Goal: Task Accomplishment & Management: Manage account settings

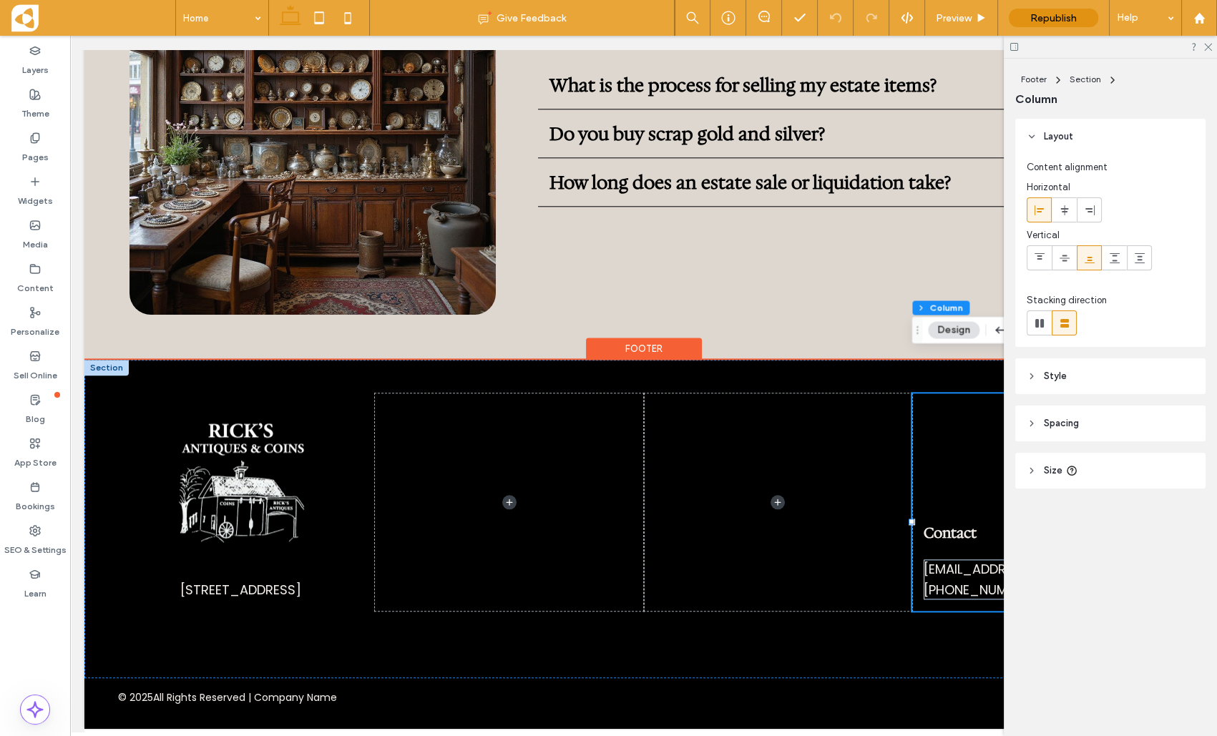
scroll to position [2712, 0]
click at [966, 394] on div "Contact [EMAIL_ADDRESS][DOMAIN_NAME] [PHONE_NUMBER]" at bounding box center [1046, 503] width 268 height 218
click at [956, 497] on div "Contact [EMAIL_ADDRESS][DOMAIN_NAME] [PHONE_NUMBER]" at bounding box center [1046, 503] width 268 height 218
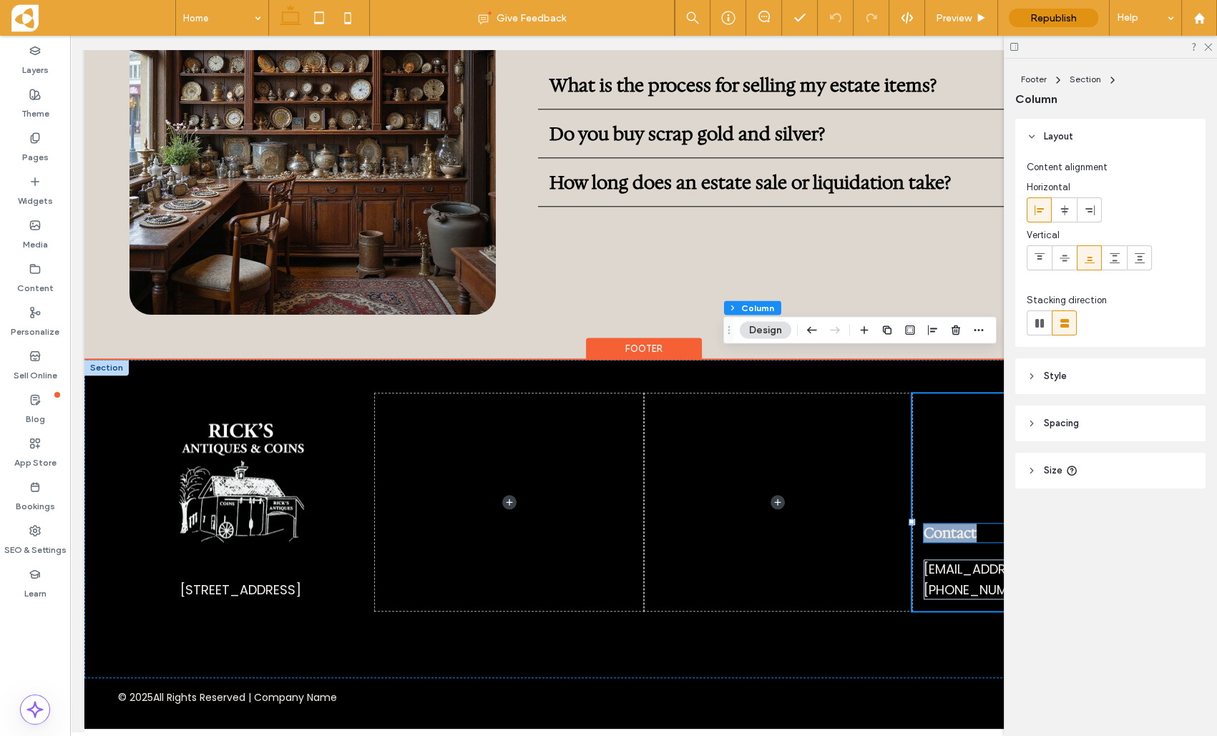
click at [954, 537] on span "Contact" at bounding box center [950, 533] width 53 height 19
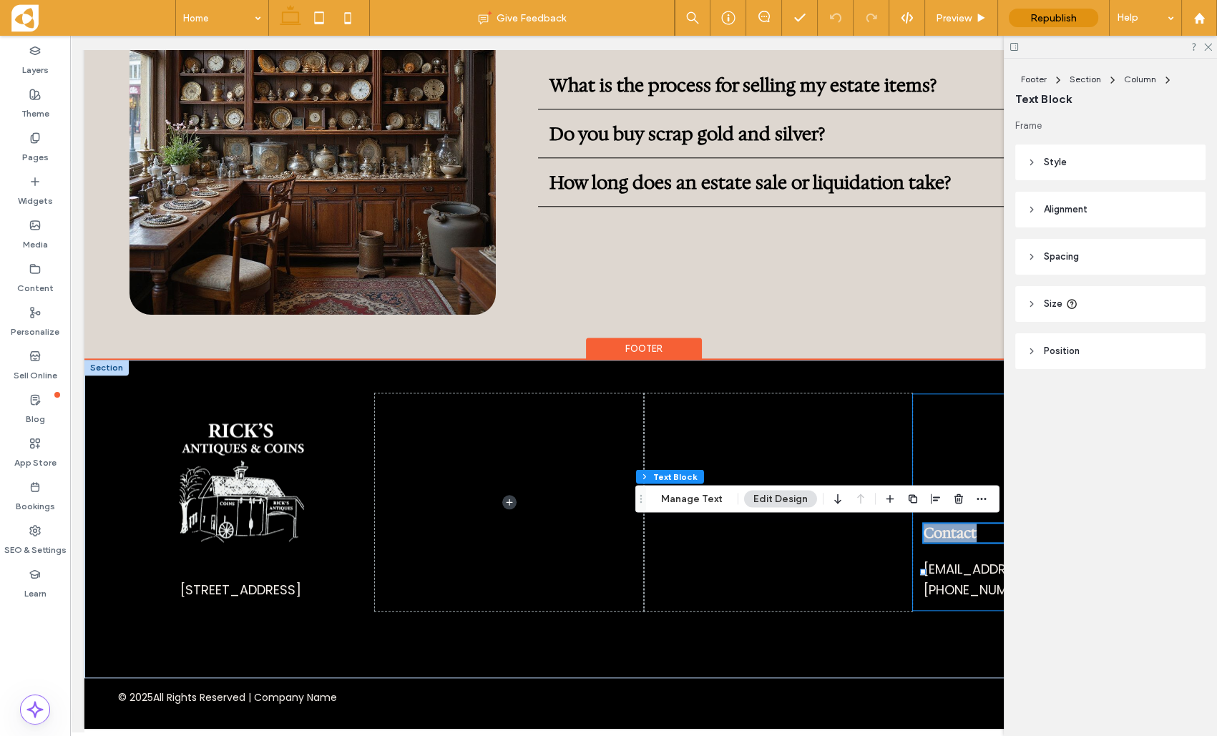
click at [952, 431] on div "Contact [EMAIL_ADDRESS][DOMAIN_NAME] [PHONE_NUMBER]" at bounding box center [1046, 503] width 268 height 218
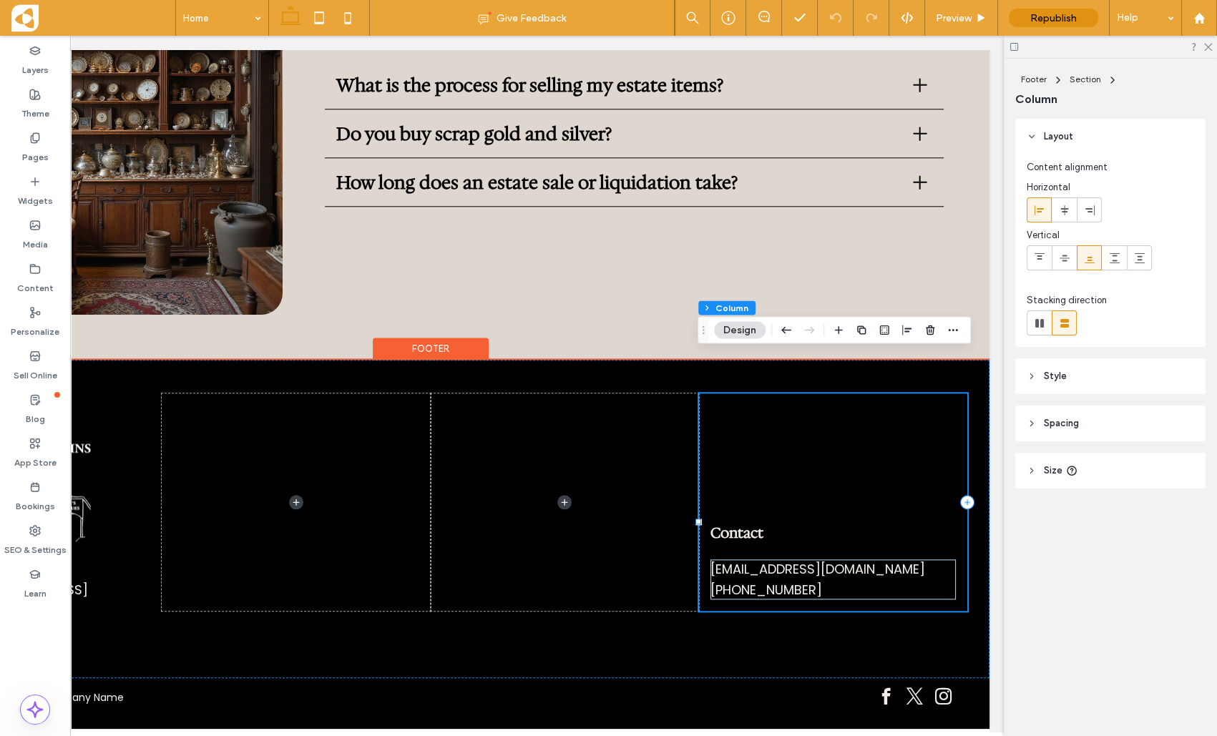
scroll to position [0, 214]
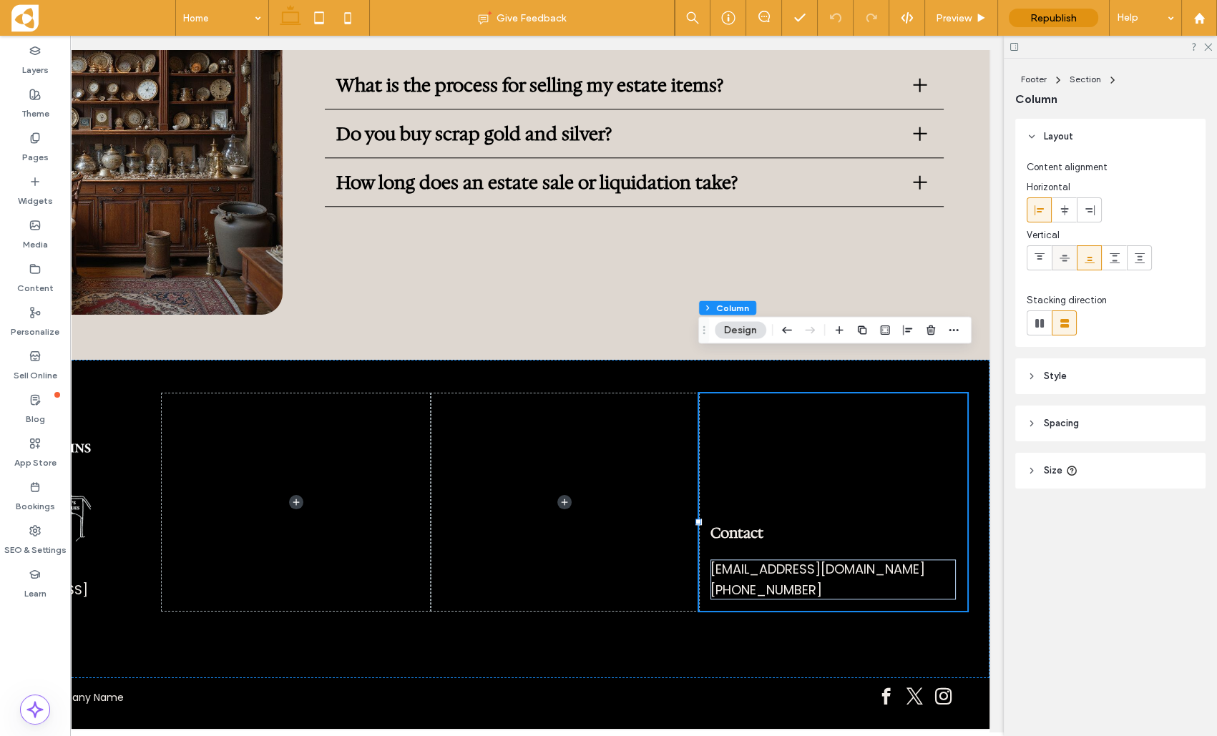
click at [1067, 258] on icon at bounding box center [1064, 258] width 11 height 11
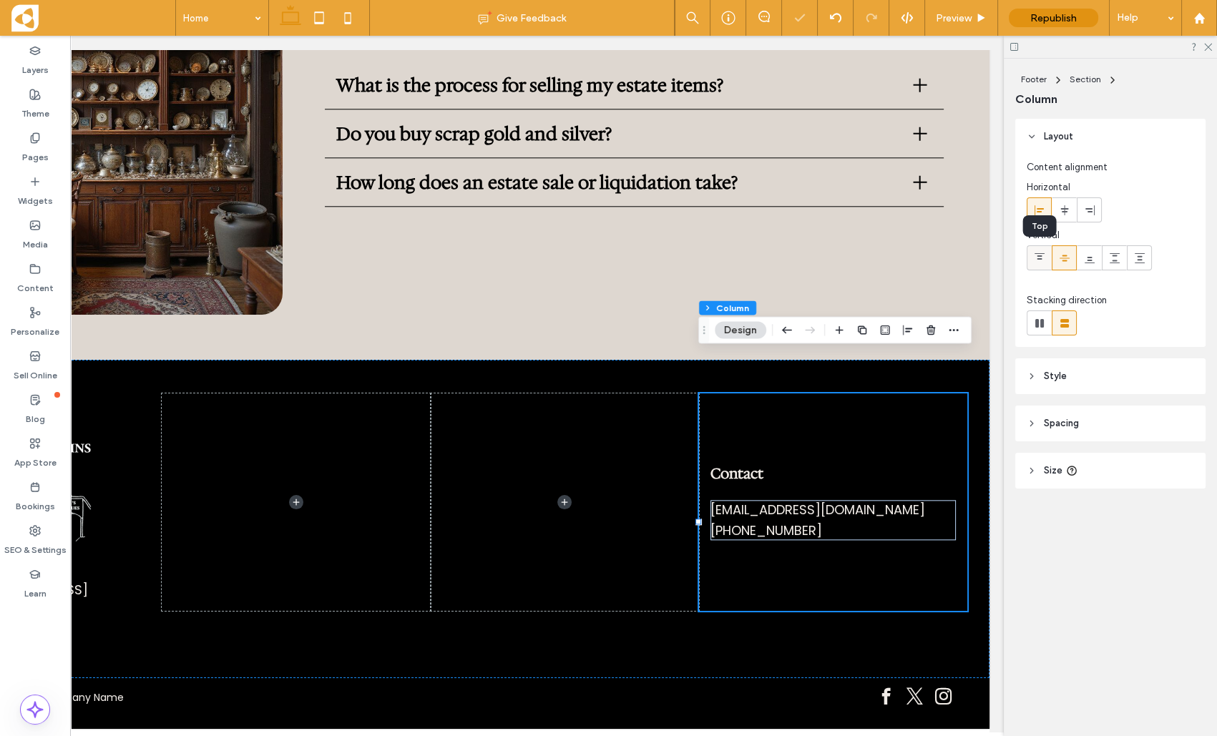
click at [1036, 255] on icon at bounding box center [1039, 258] width 11 height 11
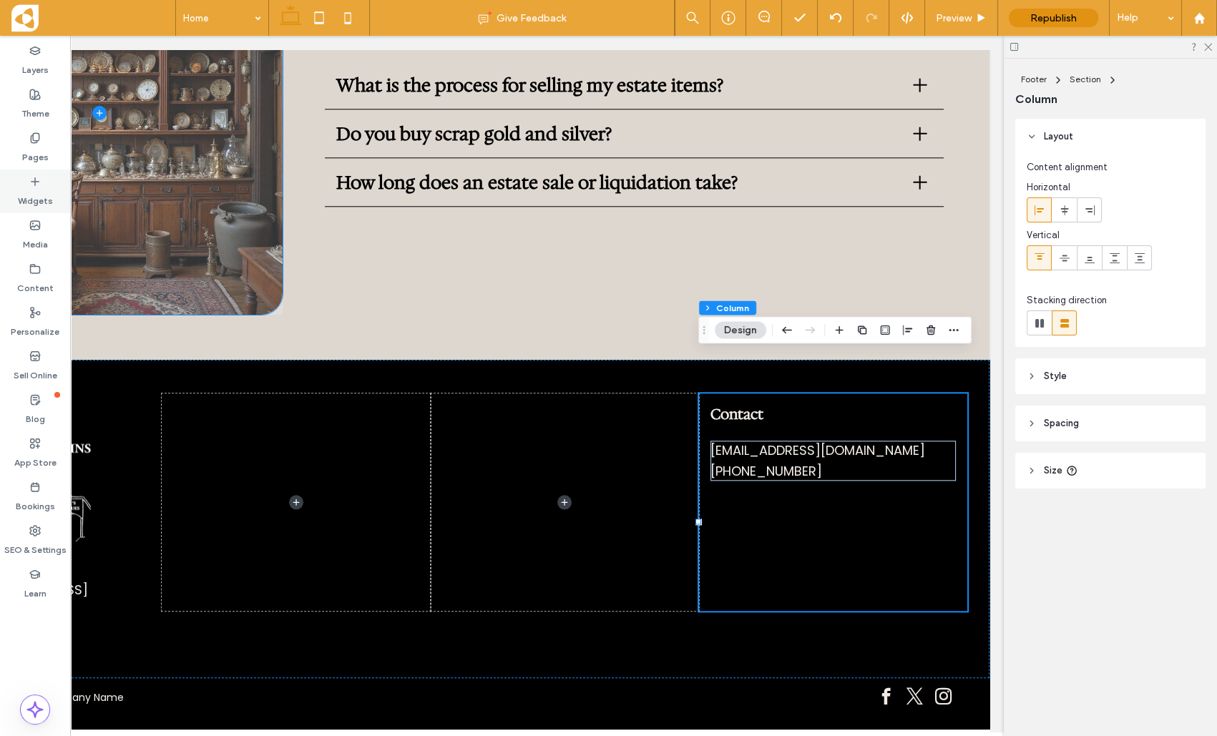
click at [34, 182] on icon at bounding box center [34, 181] width 11 height 11
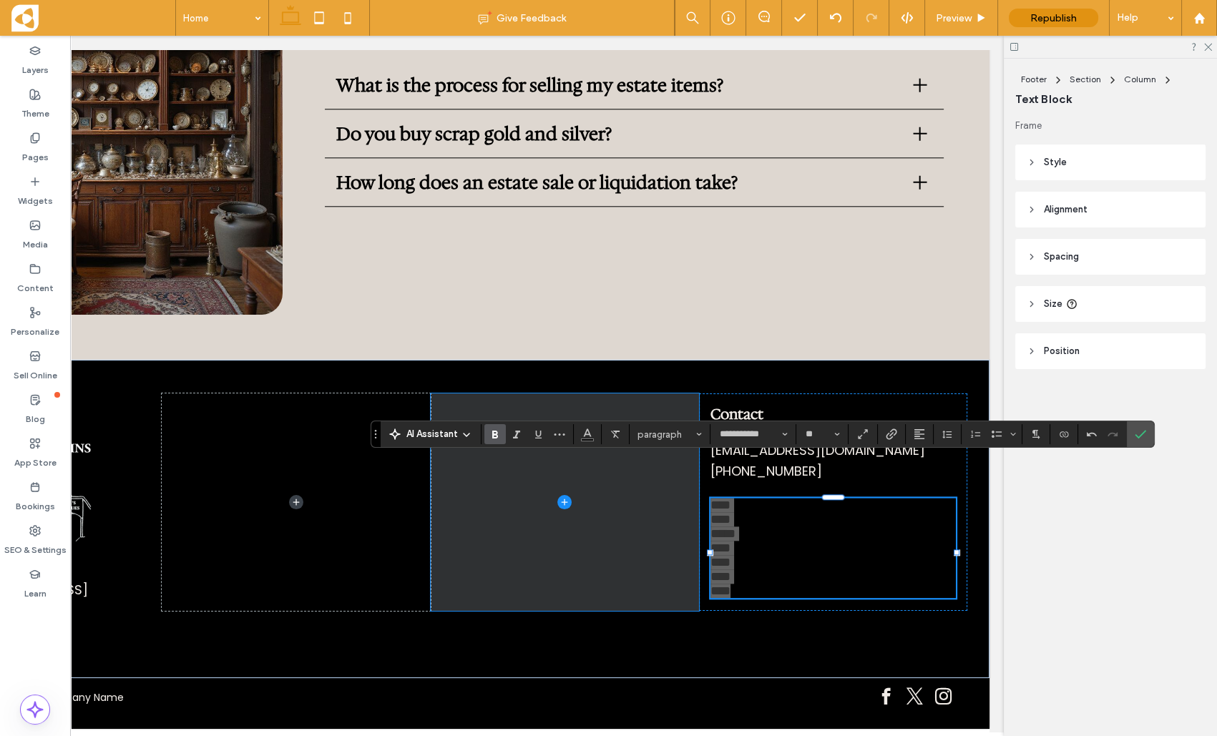
click at [491, 434] on icon "Bold" at bounding box center [494, 434] width 11 height 11
click at [587, 435] on icon "Color" at bounding box center [587, 432] width 11 height 11
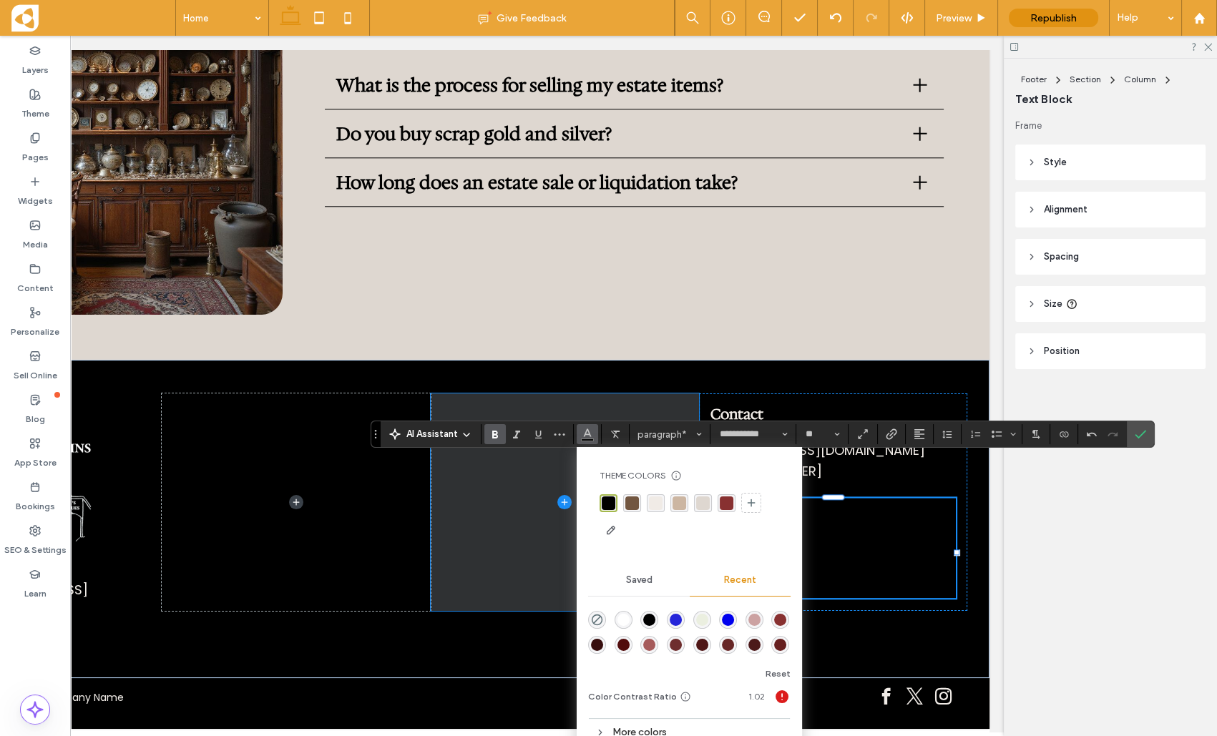
click at [659, 505] on div "rgba(240, 235, 230, 1)" at bounding box center [656, 504] width 14 height 14
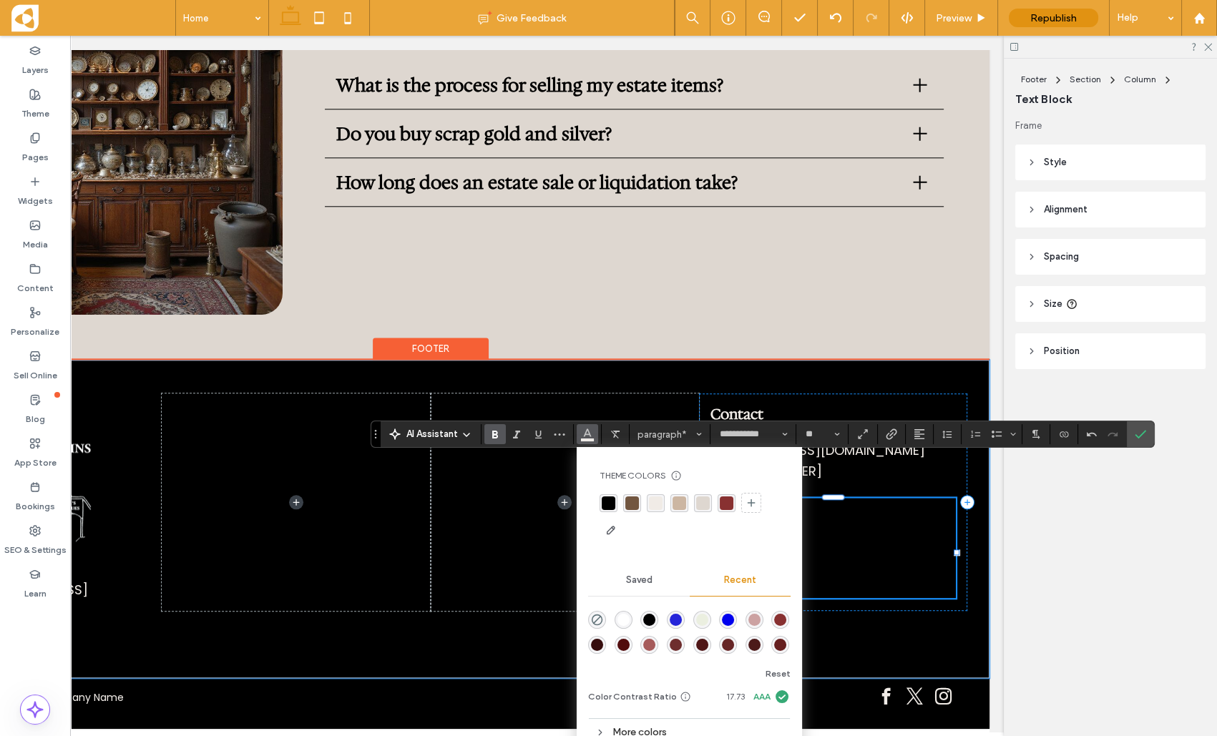
click at [869, 527] on p "****" at bounding box center [833, 534] width 245 height 14
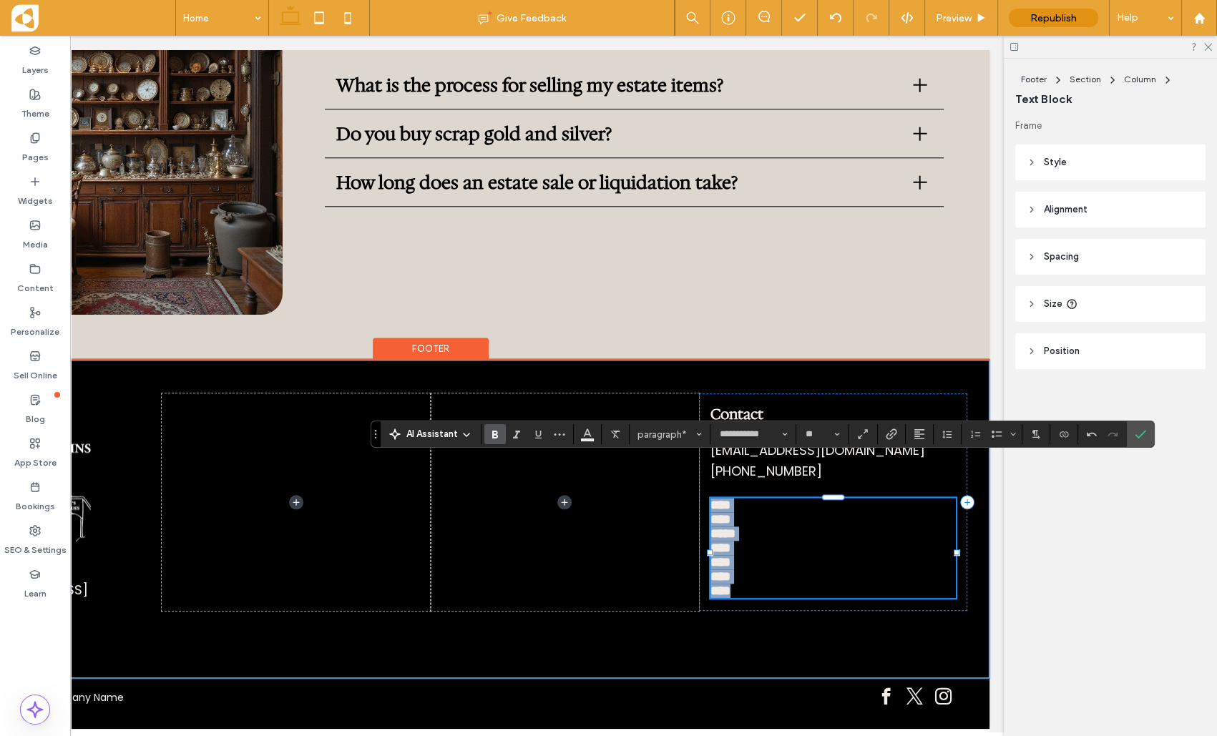
click at [801, 498] on p "****" at bounding box center [833, 505] width 245 height 14
copy strong "*********"
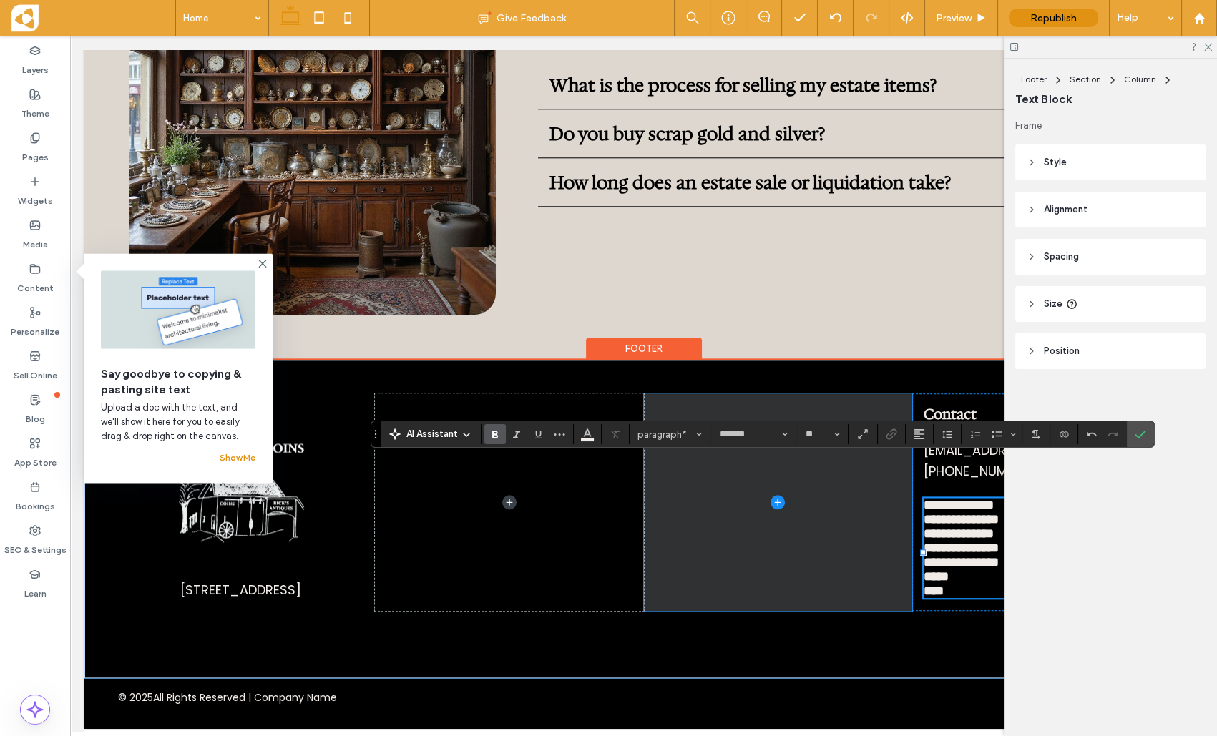
scroll to position [0, 0]
type input "**********"
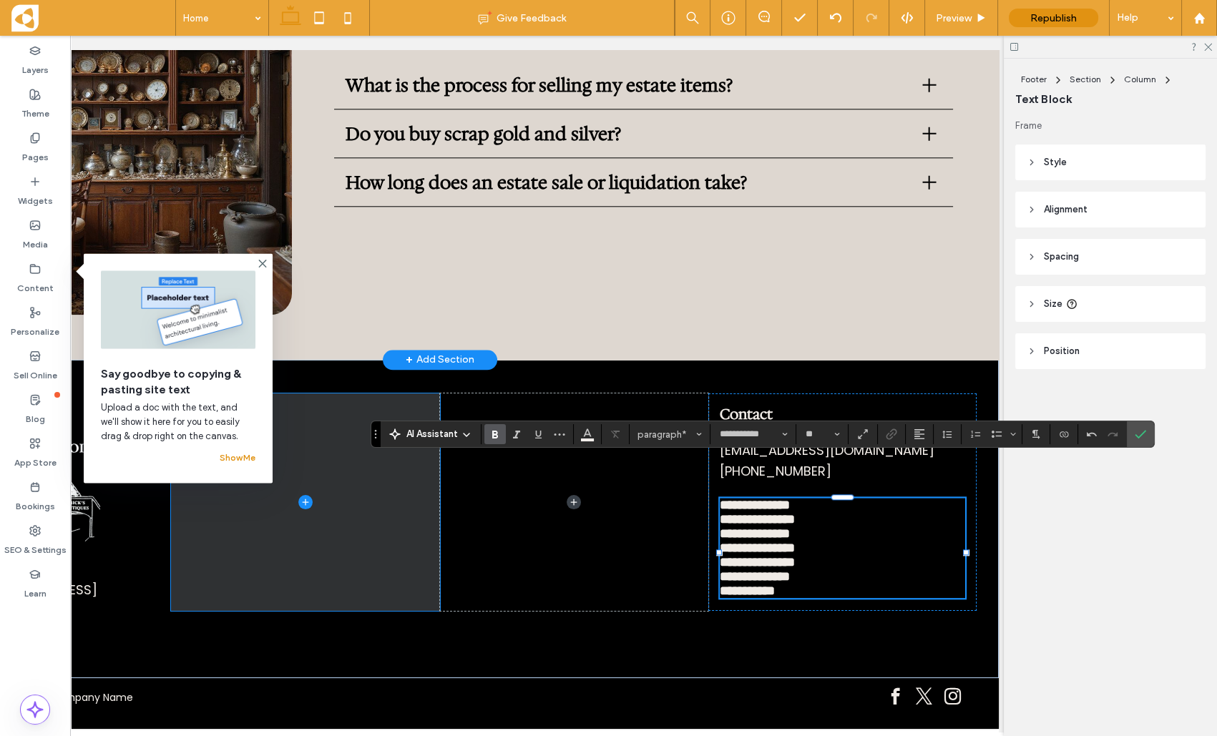
scroll to position [0, 207]
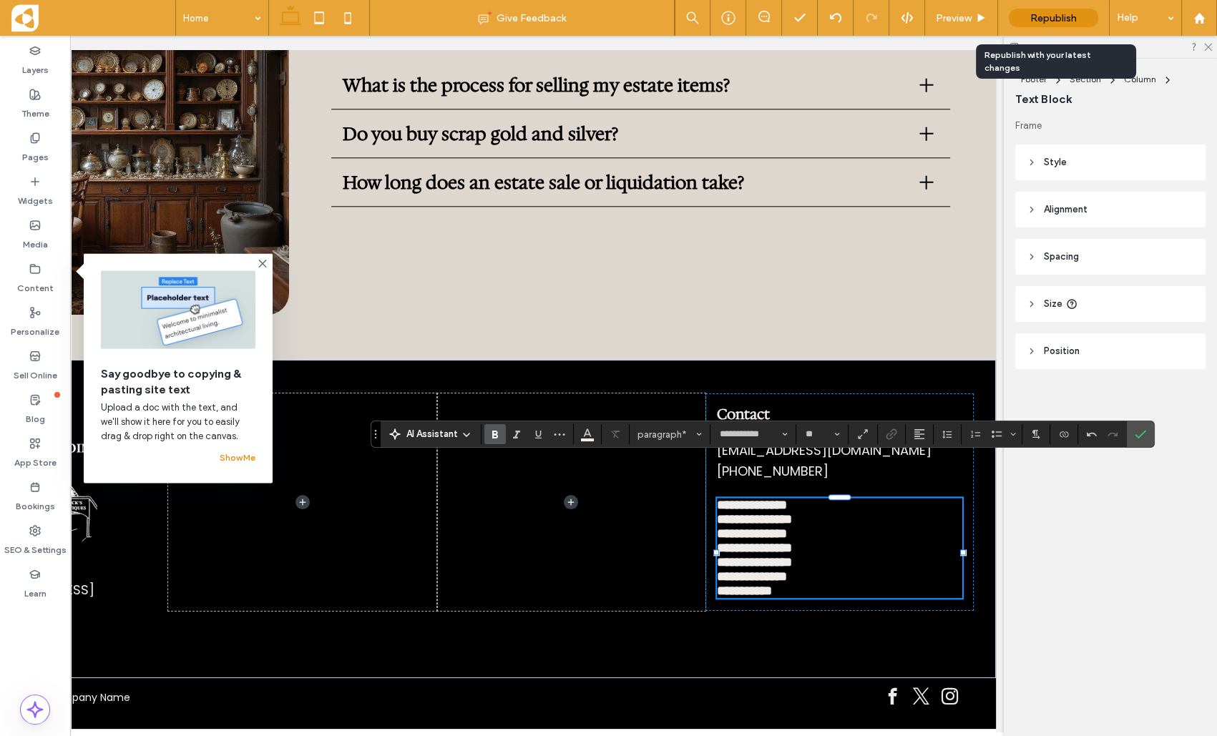
click at [1065, 19] on span "Republish" at bounding box center [1053, 18] width 47 height 12
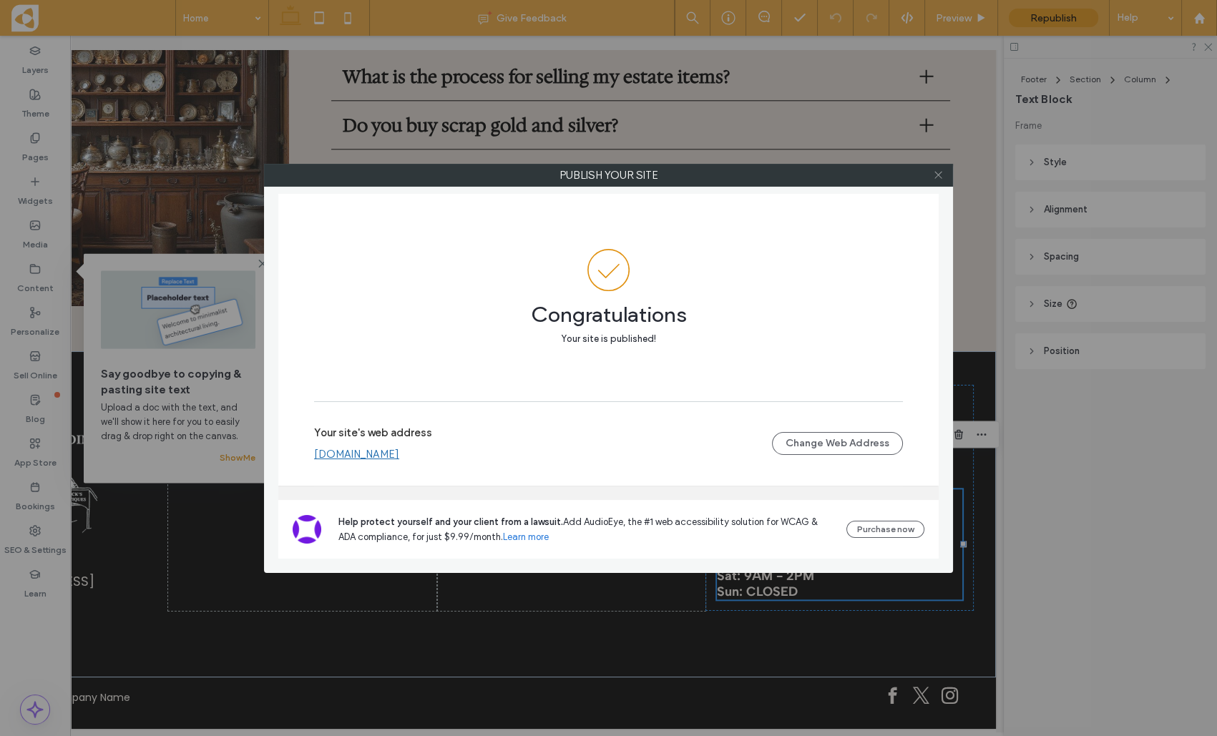
click at [942, 177] on icon at bounding box center [938, 175] width 11 height 11
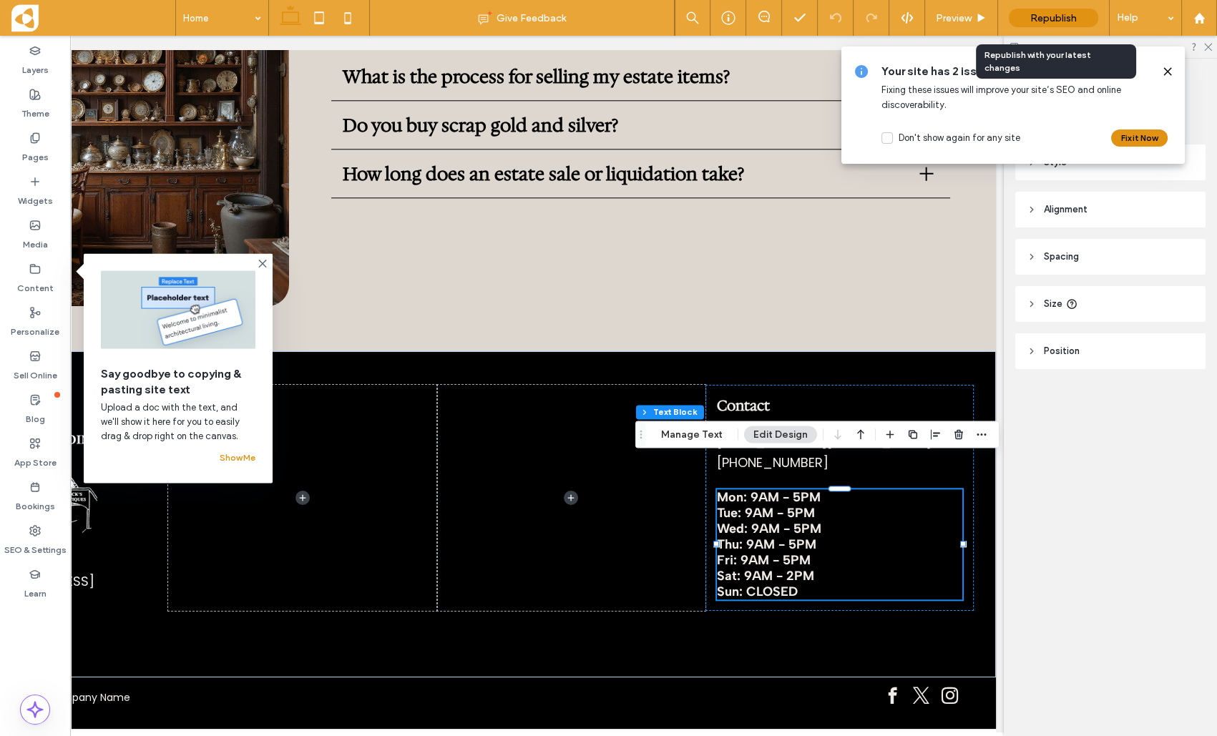
click at [1035, 14] on span "Republish" at bounding box center [1053, 18] width 47 height 12
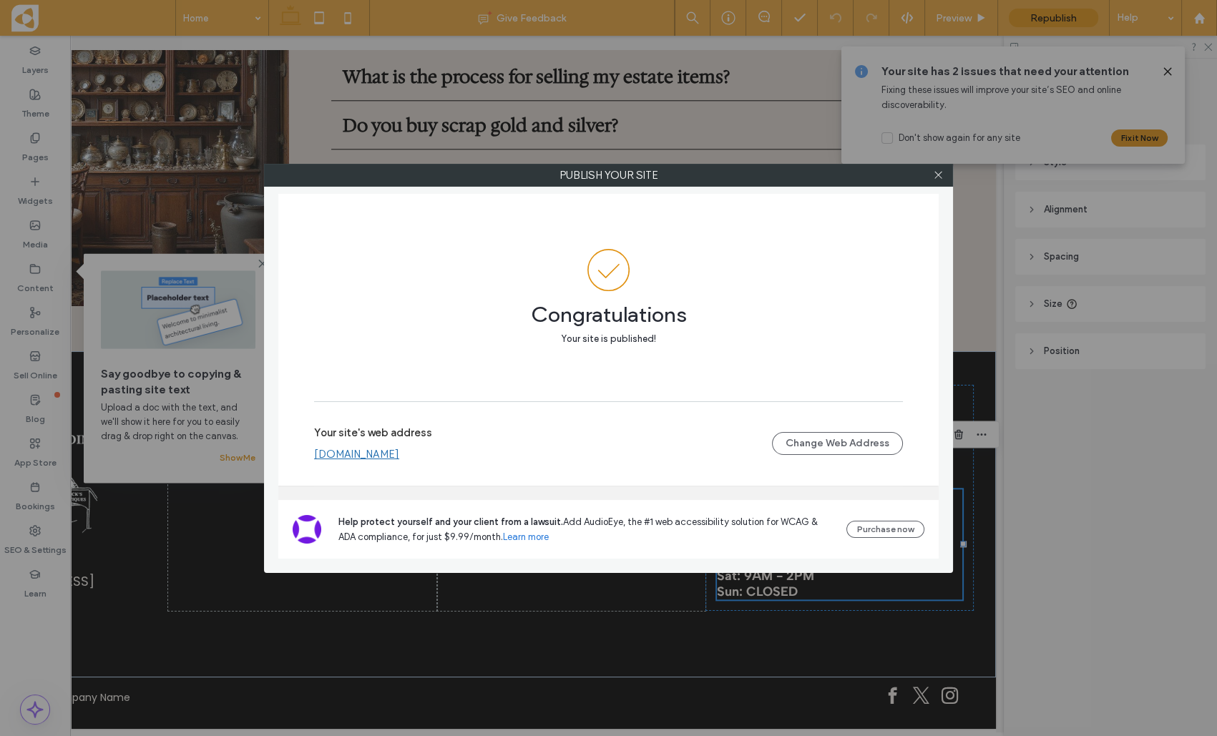
click at [945, 175] on div at bounding box center [937, 175] width 21 height 21
click at [936, 175] on icon at bounding box center [938, 175] width 11 height 11
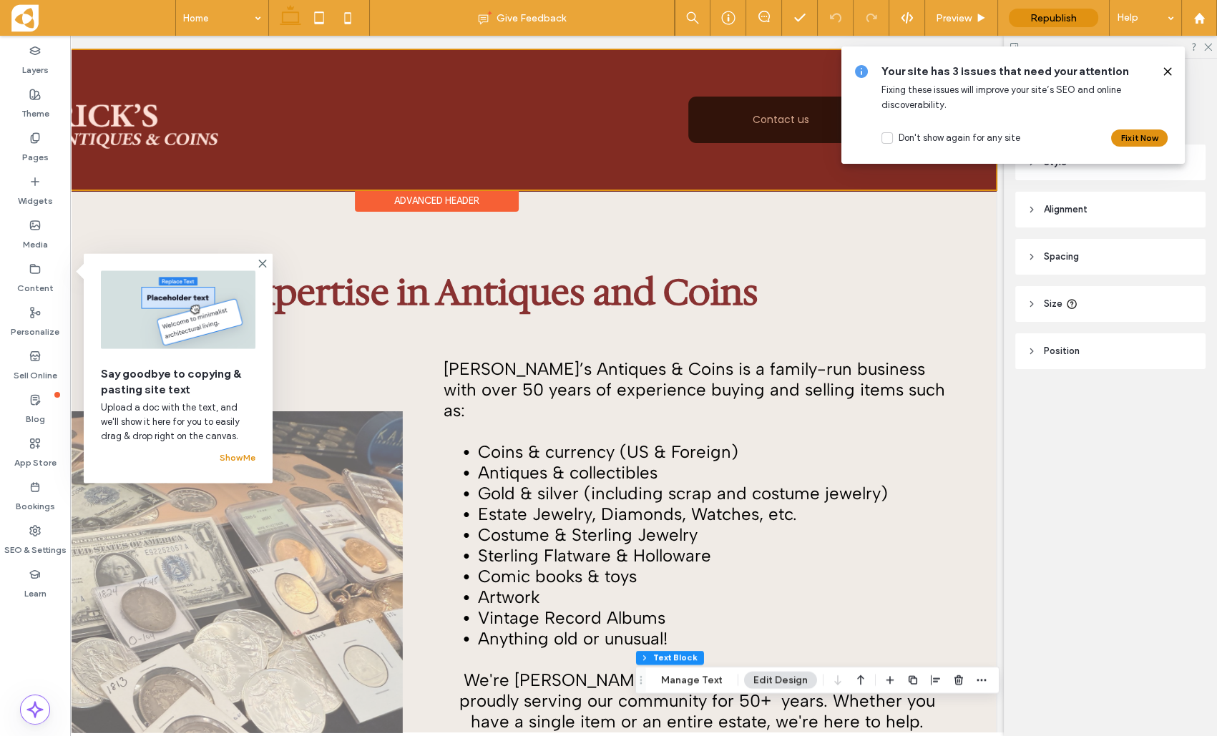
scroll to position [0, 0]
click at [765, 132] on div at bounding box center [437, 120] width 1118 height 140
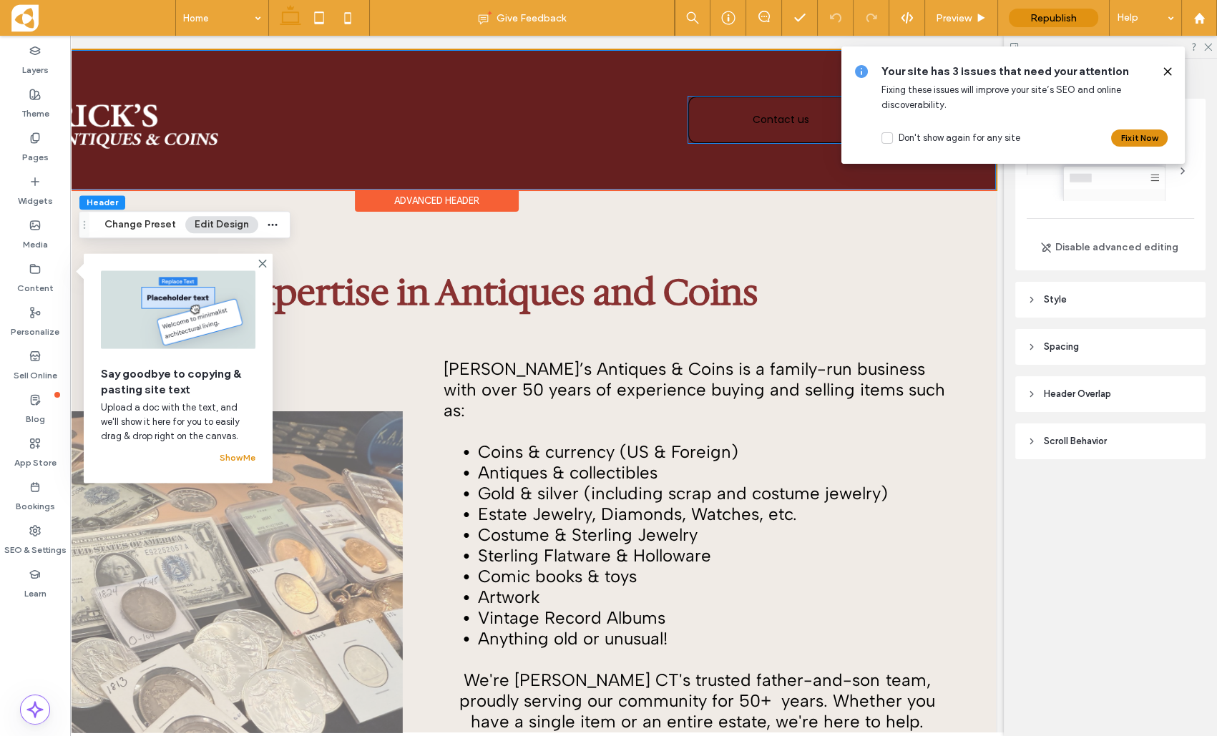
click at [765, 130] on link "Contact us" at bounding box center [780, 120] width 184 height 47
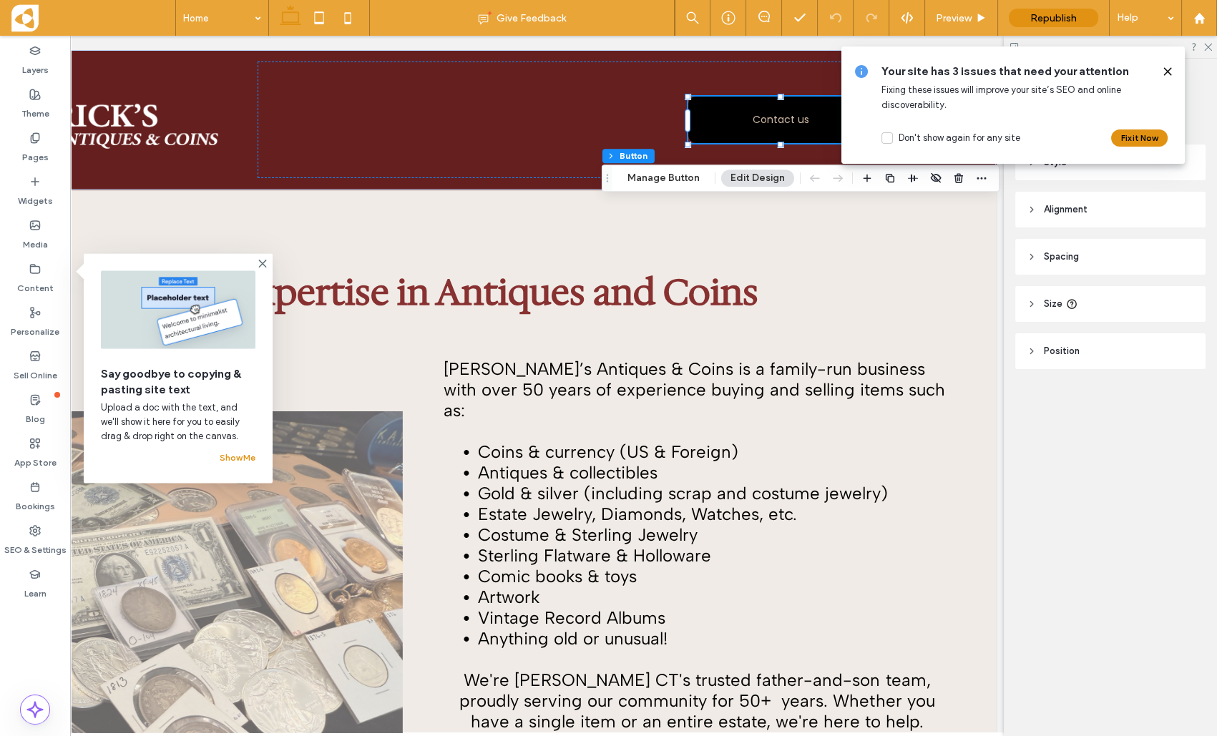
click at [1166, 68] on icon at bounding box center [1167, 71] width 11 height 11
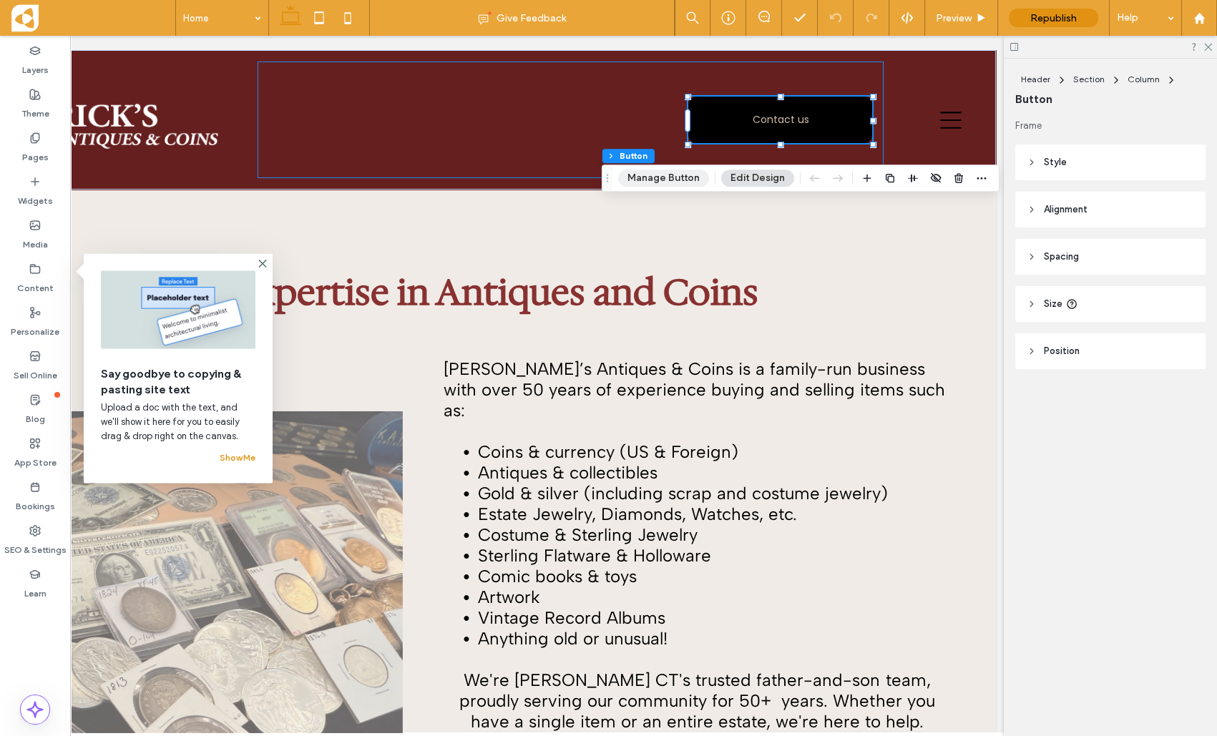
click at [673, 186] on button "Manage Button" at bounding box center [663, 178] width 91 height 17
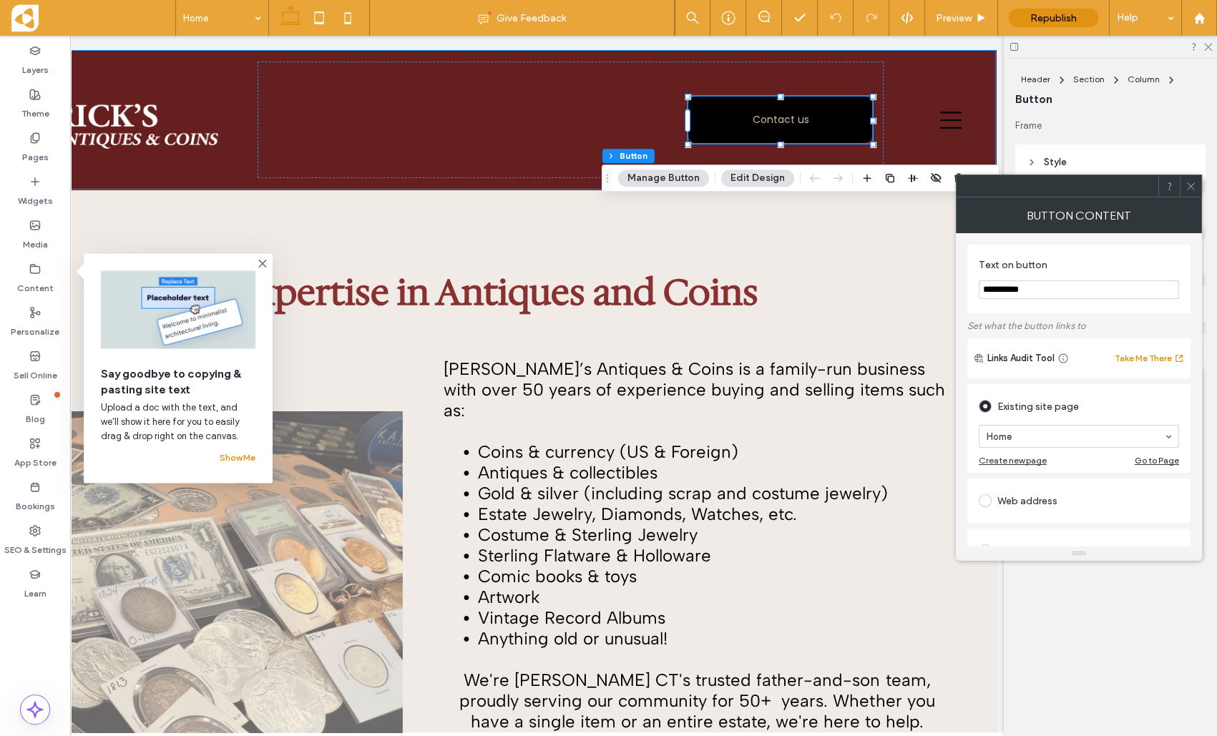
click at [1156, 461] on div "Go to Page" at bounding box center [1157, 460] width 44 height 11
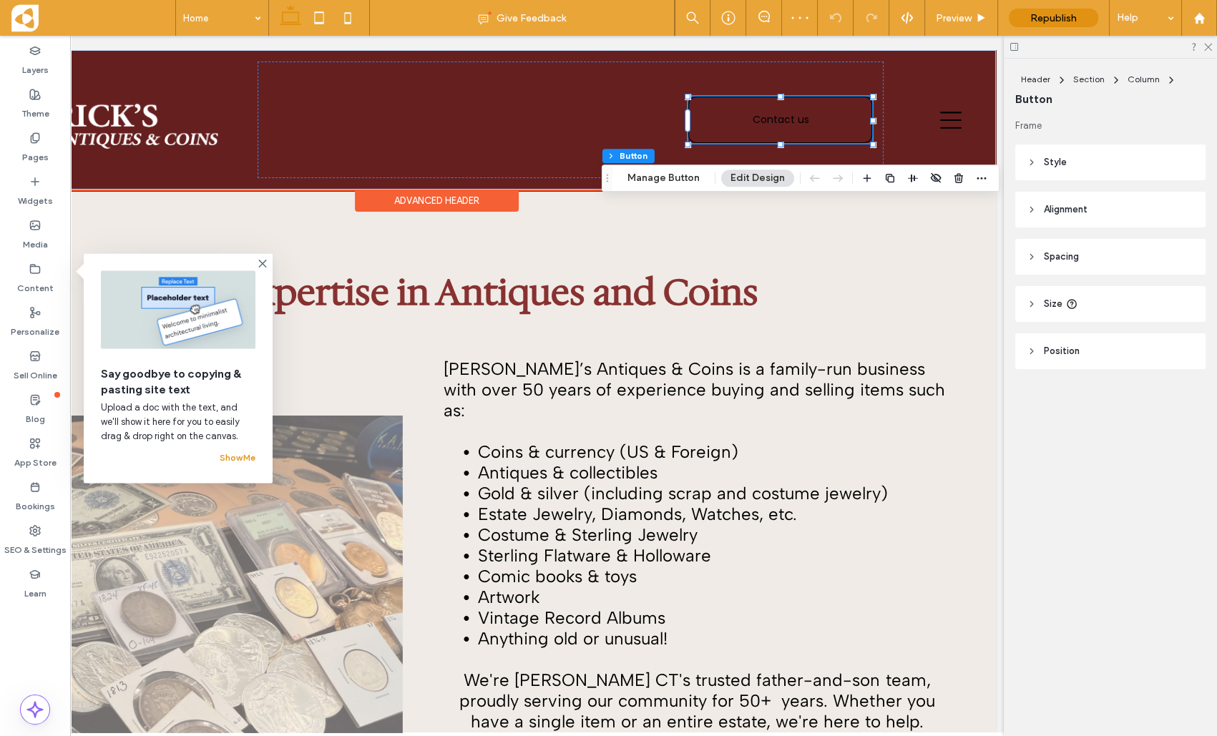
click at [731, 119] on link "Contact us" at bounding box center [780, 120] width 184 height 47
type input "*"
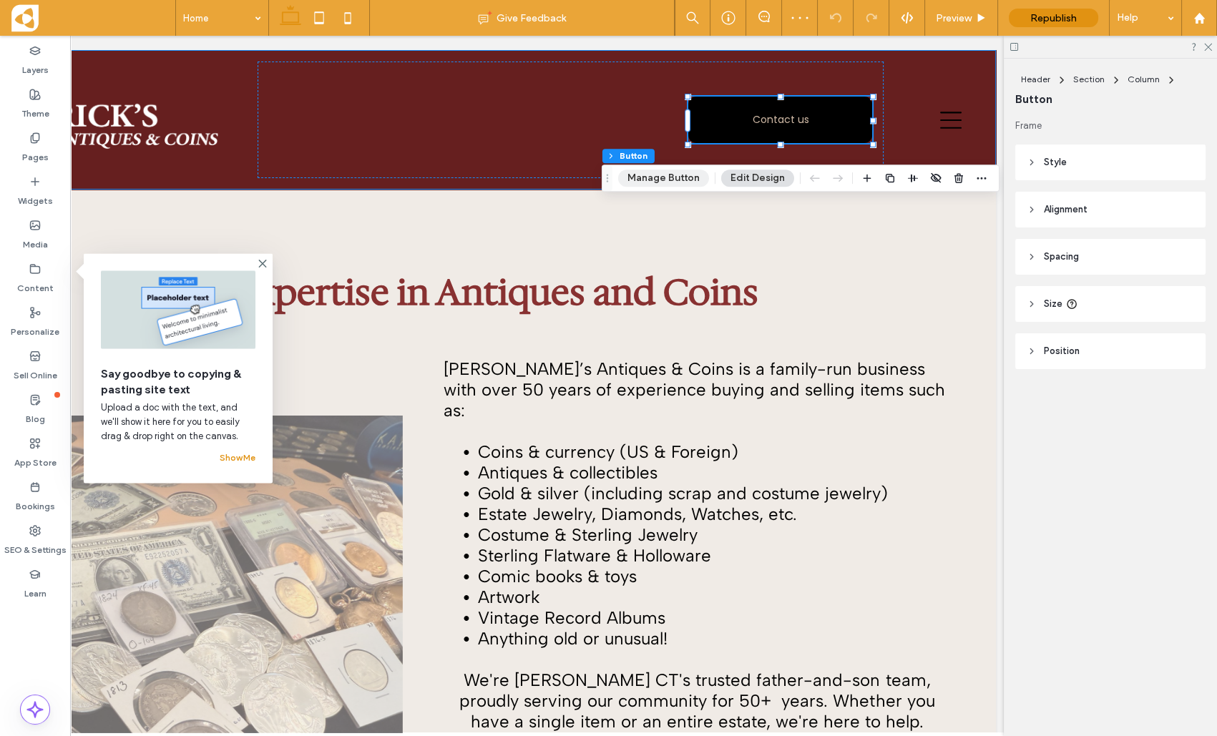
click at [657, 176] on button "Manage Button" at bounding box center [663, 178] width 91 height 17
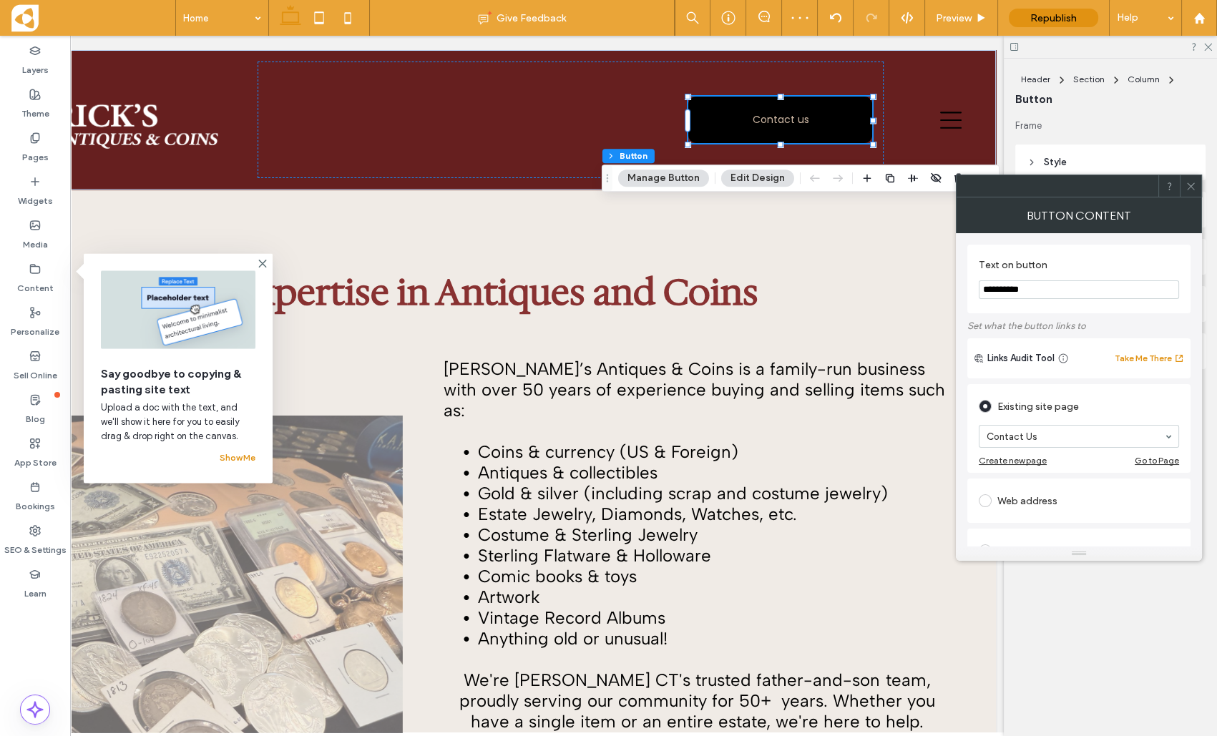
click at [1191, 184] on icon at bounding box center [1191, 186] width 11 height 11
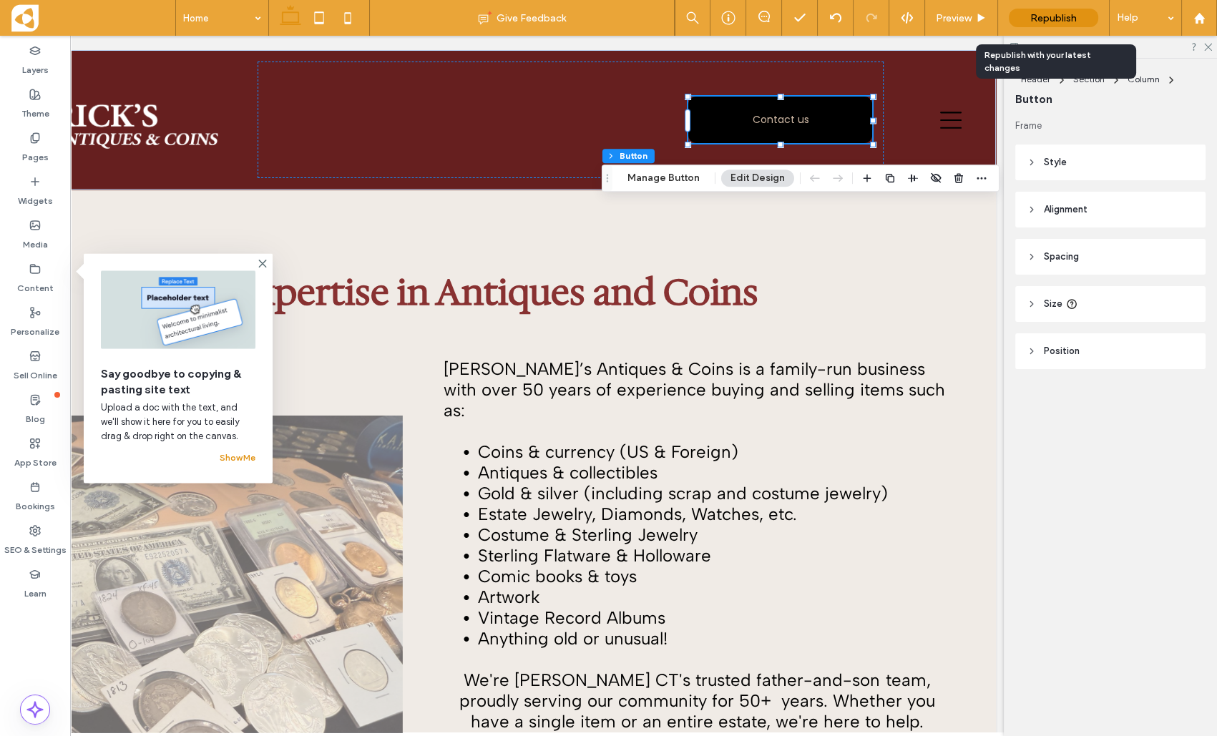
click at [1068, 16] on span "Republish" at bounding box center [1053, 18] width 47 height 12
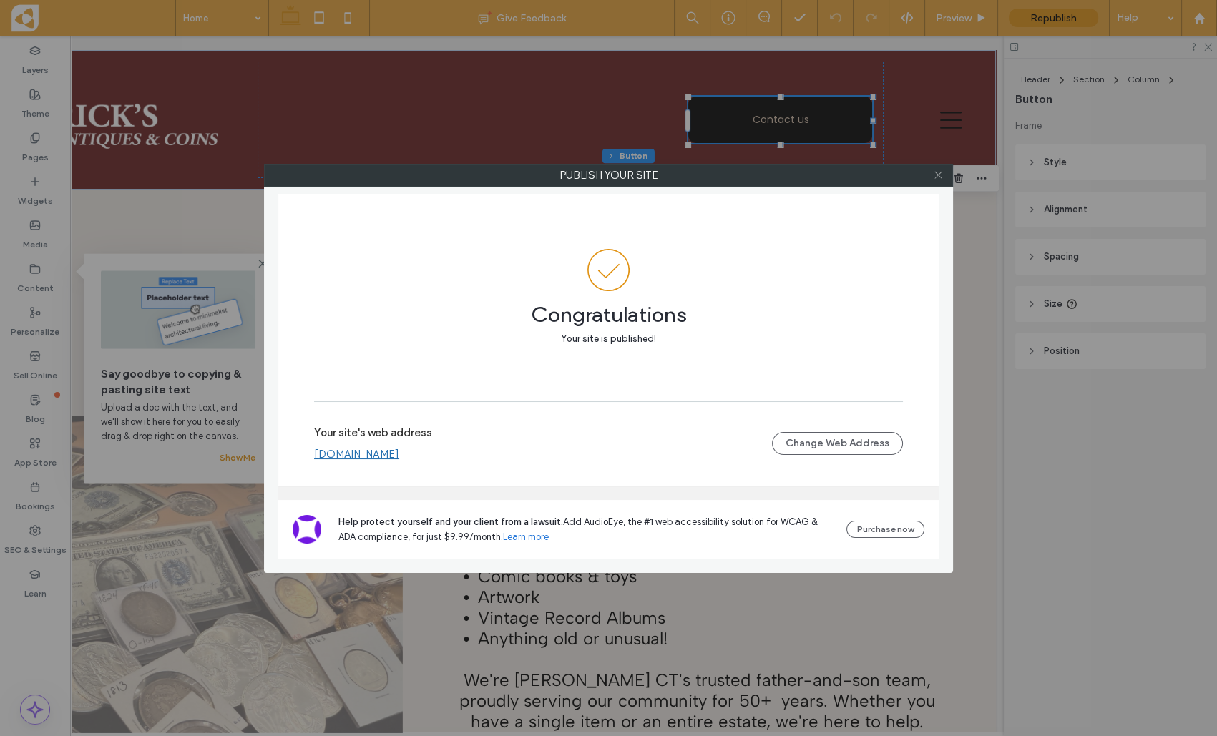
click at [937, 175] on use at bounding box center [938, 175] width 7 height 7
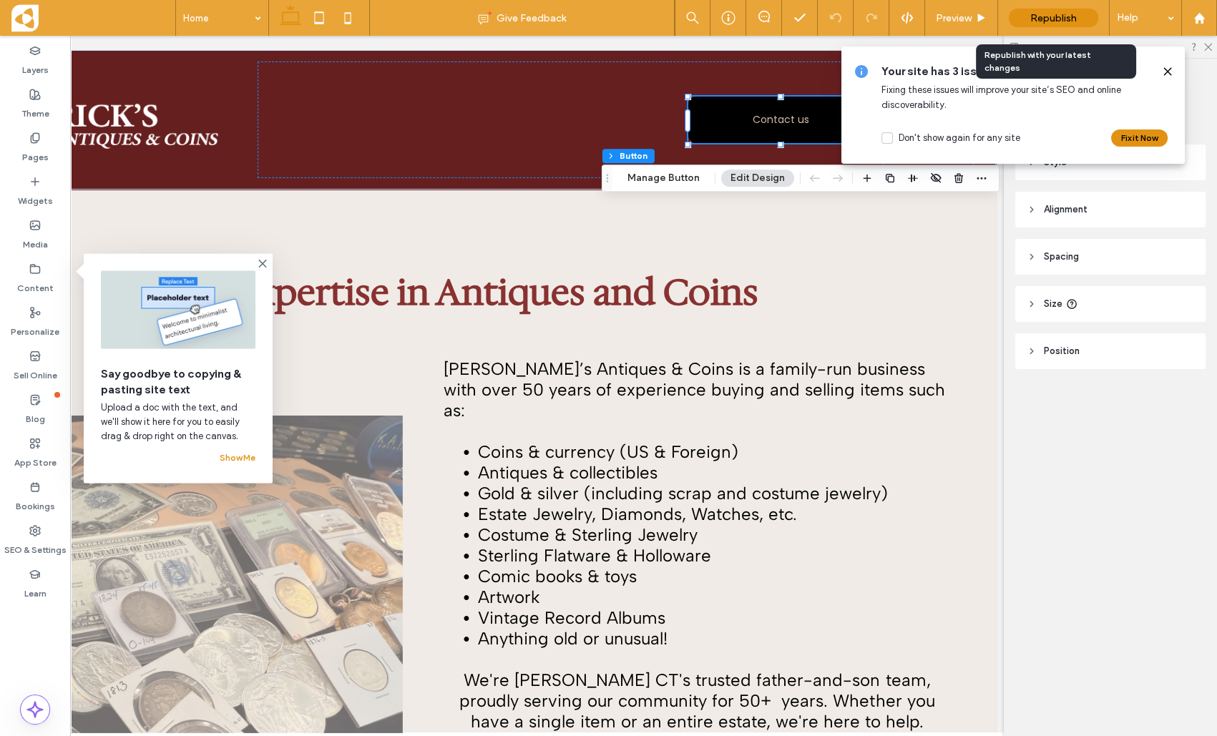
click at [1057, 18] on span "Republish" at bounding box center [1053, 18] width 47 height 12
